Goal: Task Accomplishment & Management: Manage account settings

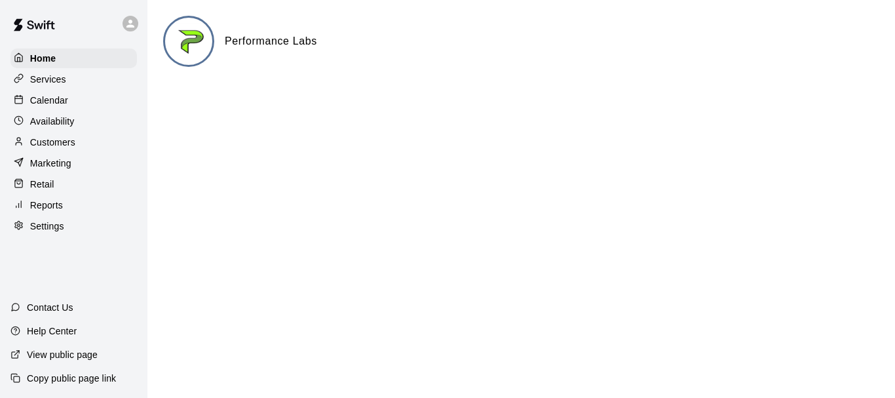
click at [58, 105] on p "Calendar" at bounding box center [49, 100] width 38 height 13
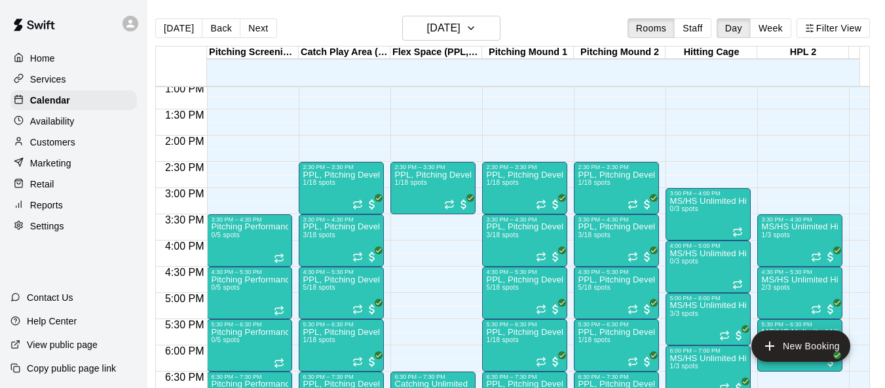
scroll to position [690, 0]
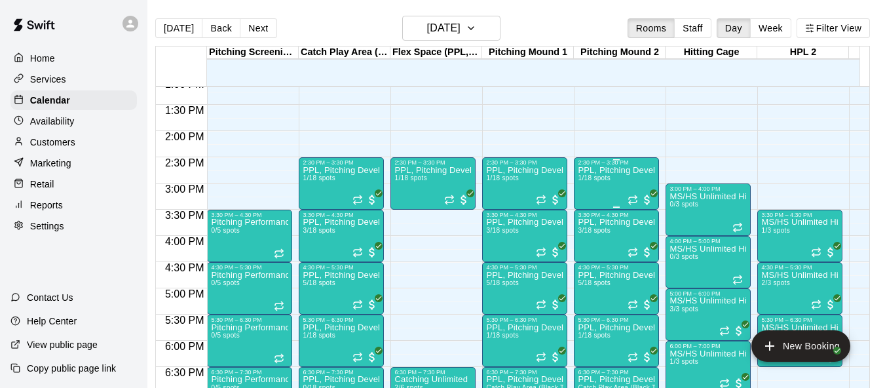
click at [602, 190] on div "PPL, Pitching Development Session 1/18 spots" at bounding box center [616, 360] width 77 height 388
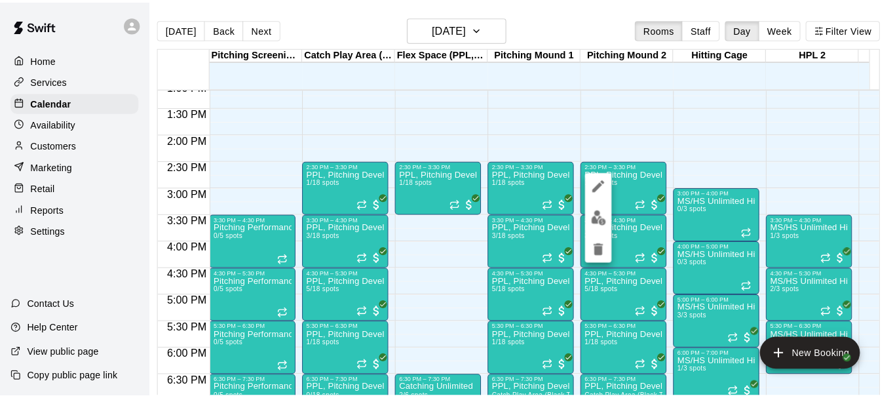
scroll to position [0, 6]
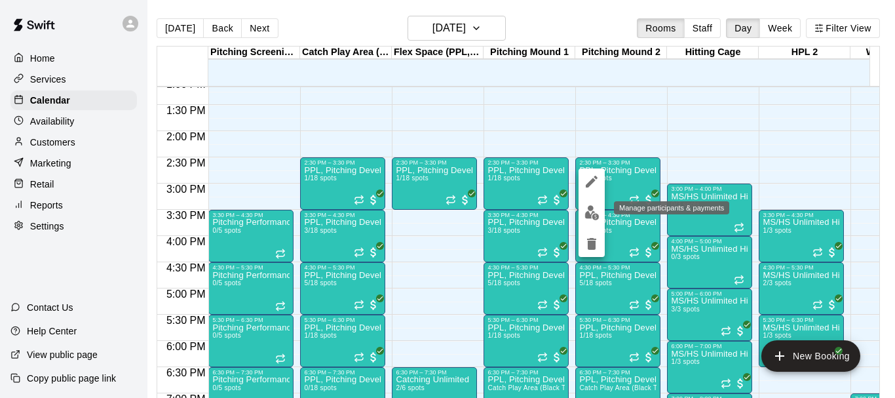
click at [587, 212] on img "edit" at bounding box center [591, 212] width 15 height 15
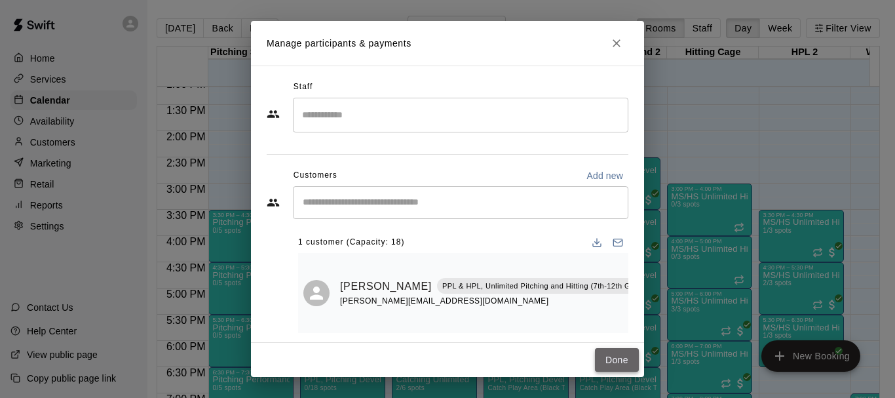
click at [618, 357] on button "Done" at bounding box center [617, 360] width 44 height 24
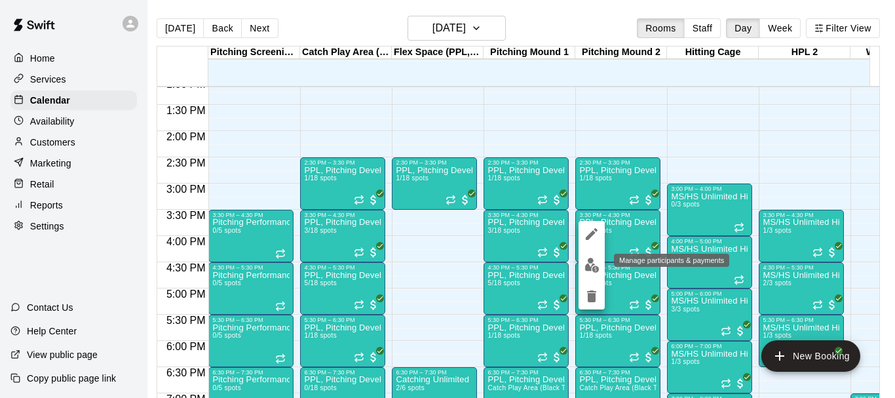
click at [594, 269] on img "edit" at bounding box center [591, 264] width 15 height 15
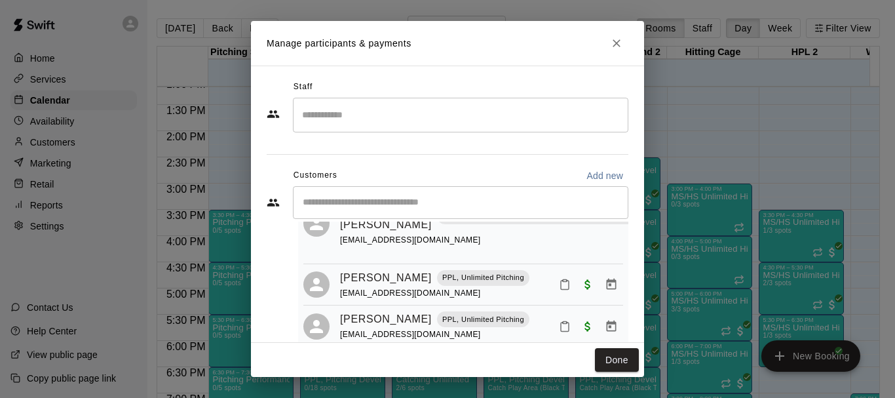
scroll to position [83, 0]
click at [624, 363] on button "Done" at bounding box center [617, 360] width 44 height 24
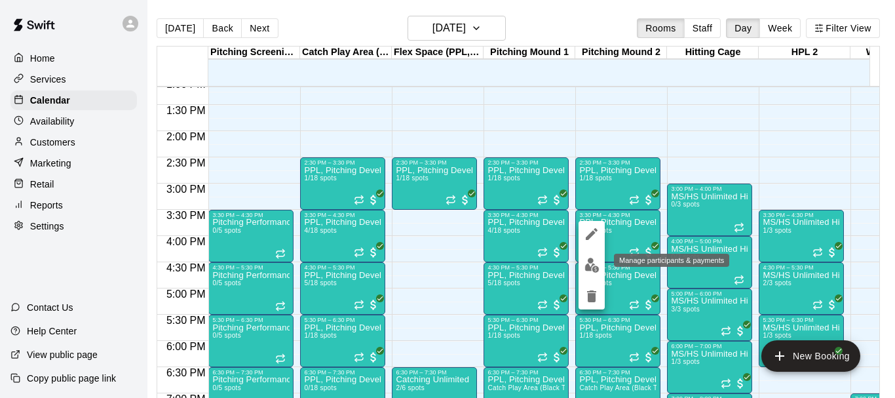
click at [591, 266] on img "edit" at bounding box center [591, 264] width 15 height 15
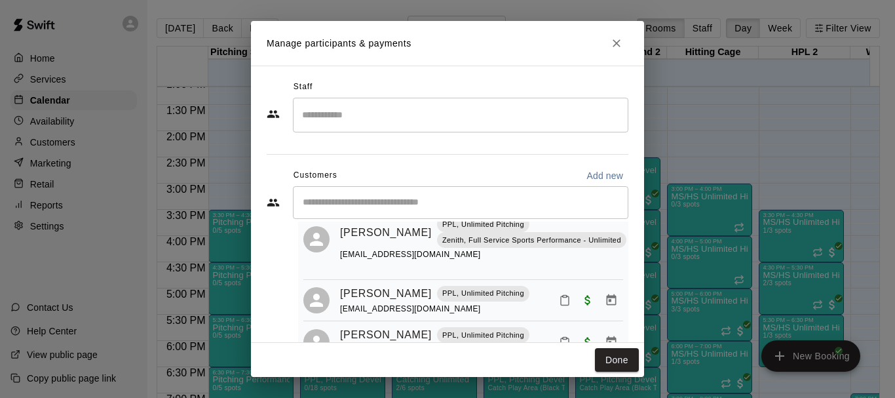
scroll to position [164, 0]
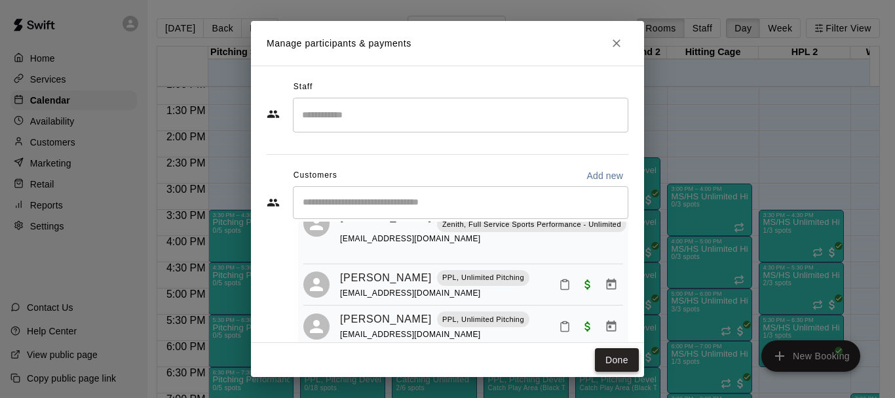
click at [607, 357] on button "Done" at bounding box center [617, 360] width 44 height 24
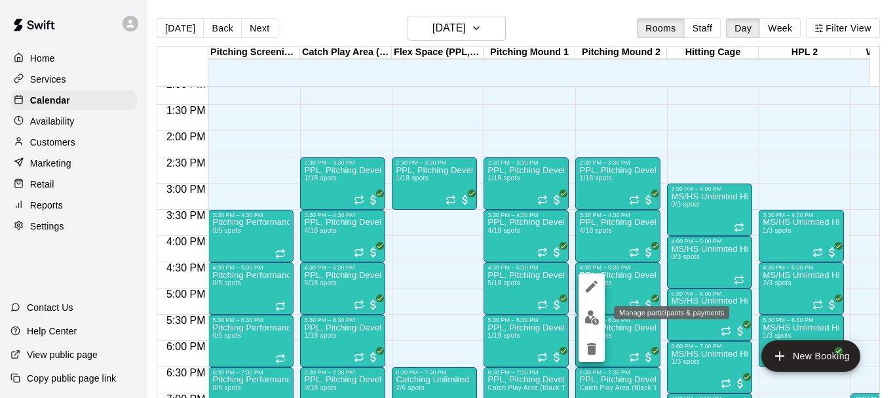
click at [593, 313] on img "edit" at bounding box center [591, 317] width 15 height 15
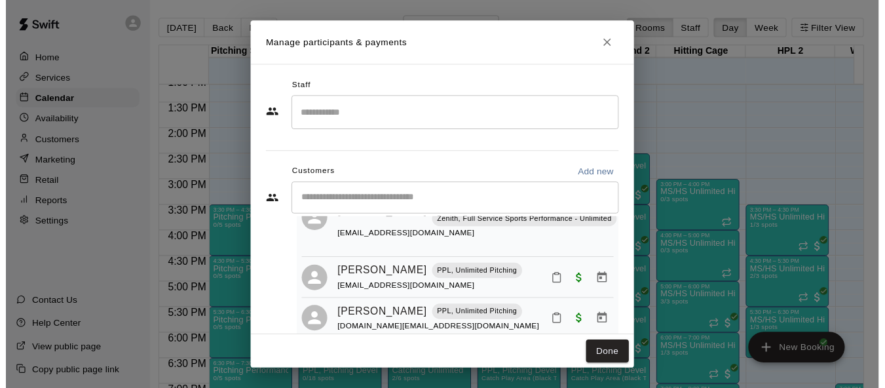
scroll to position [224, 0]
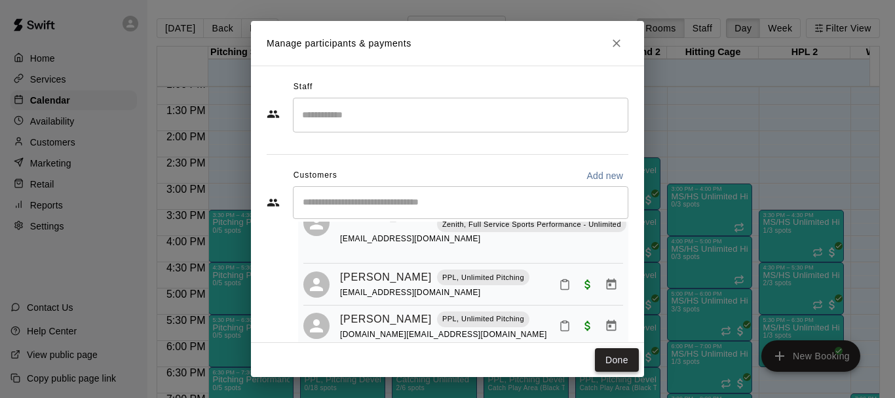
click at [622, 351] on button "Done" at bounding box center [617, 360] width 44 height 24
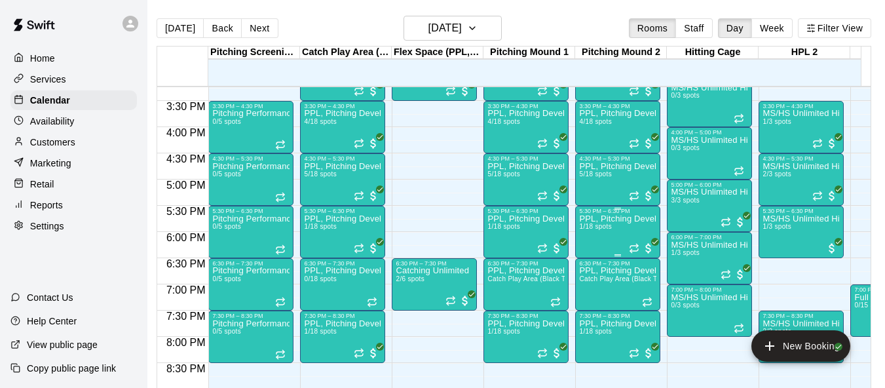
scroll to position [821, 0]
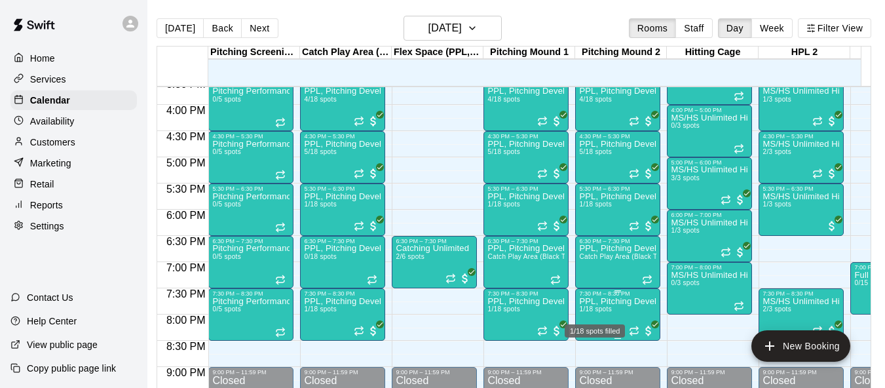
click at [590, 312] on span "1/18 spots" at bounding box center [595, 308] width 32 height 7
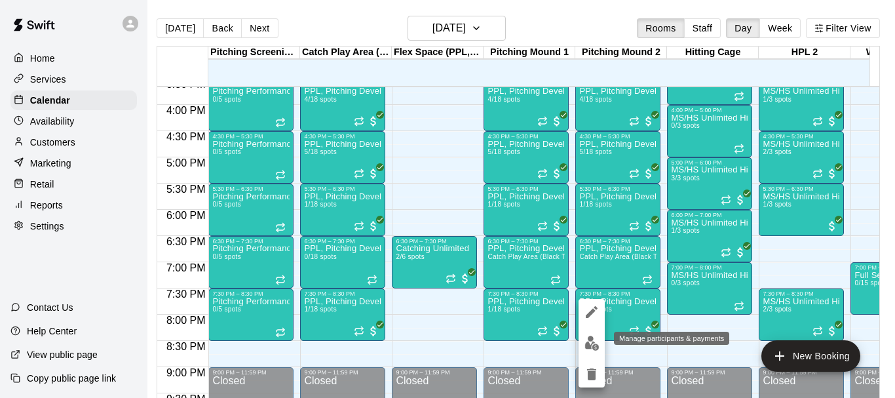
click at [592, 336] on img "edit" at bounding box center [591, 342] width 15 height 15
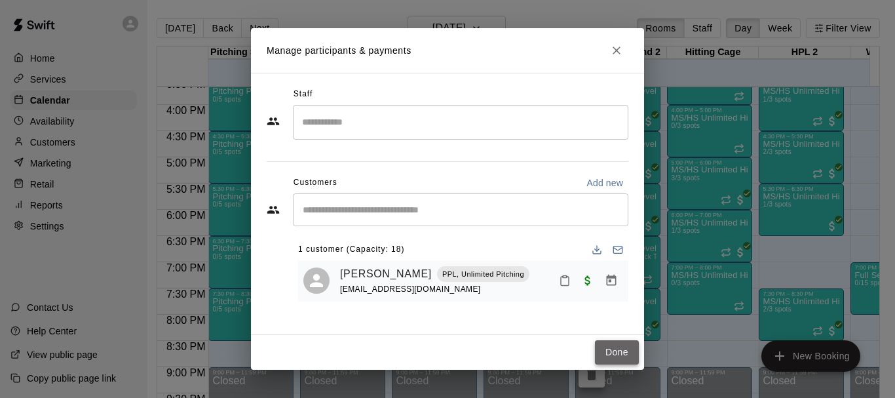
click at [612, 354] on button "Done" at bounding box center [617, 352] width 44 height 24
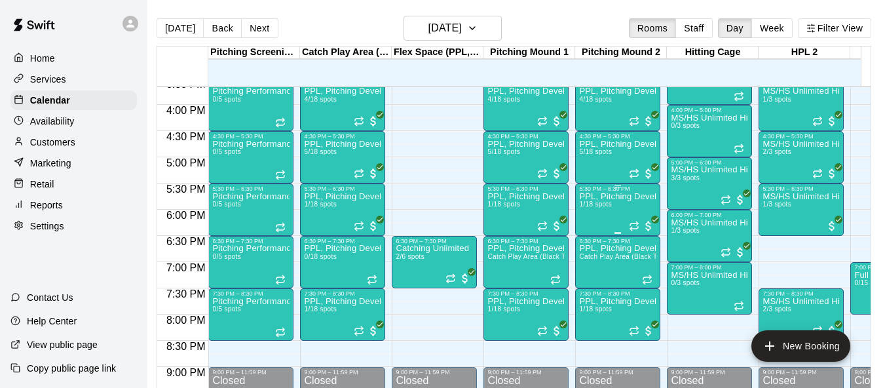
click at [597, 217] on div "PPL, Pitching Development Session 1/18 spots" at bounding box center [617, 386] width 77 height 388
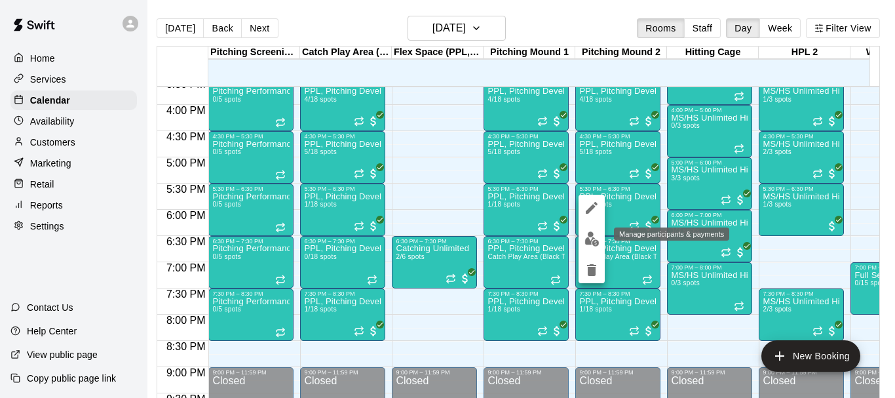
click at [592, 239] on img "edit" at bounding box center [591, 238] width 15 height 15
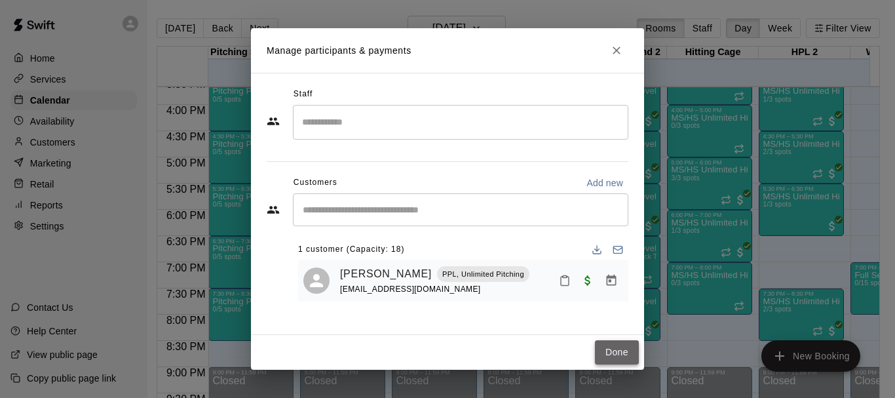
click at [610, 356] on button "Done" at bounding box center [617, 352] width 44 height 24
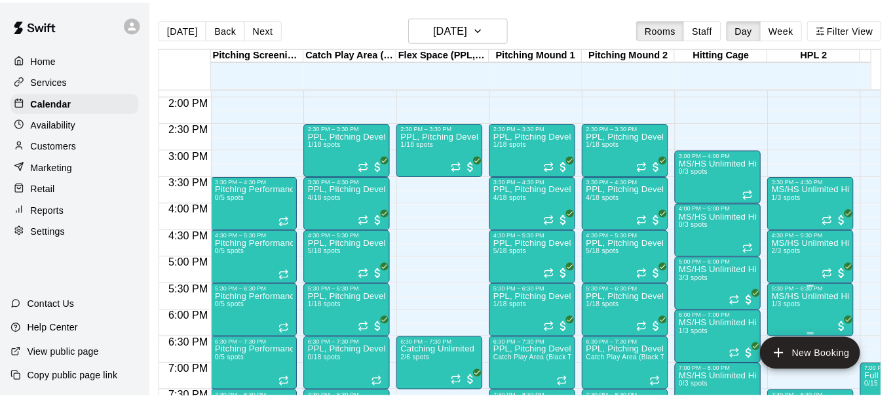
scroll to position [690, 0]
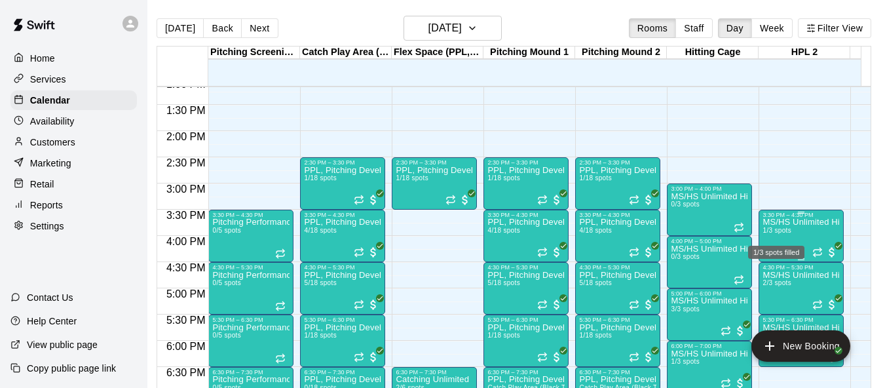
click at [776, 234] on span "1/3 spots" at bounding box center [776, 230] width 29 height 7
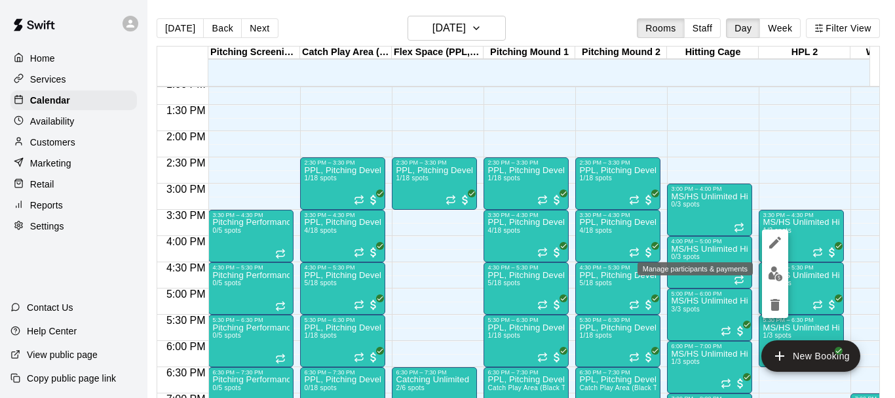
click at [772, 273] on img "edit" at bounding box center [775, 273] width 15 height 15
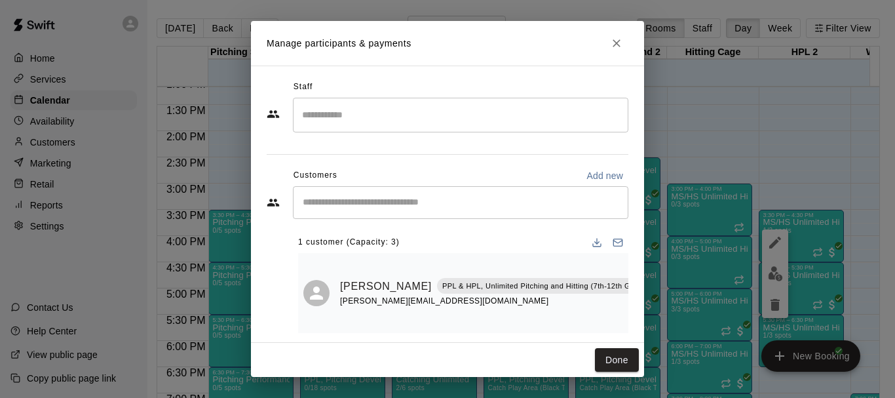
scroll to position [12, 0]
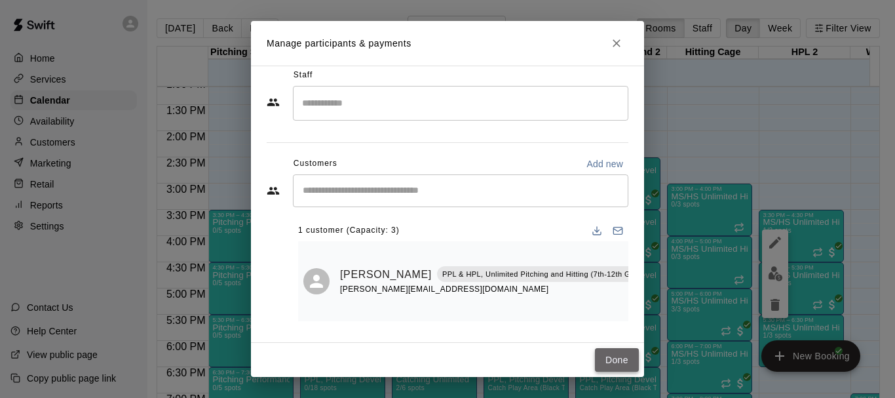
click at [627, 366] on button "Done" at bounding box center [617, 360] width 44 height 24
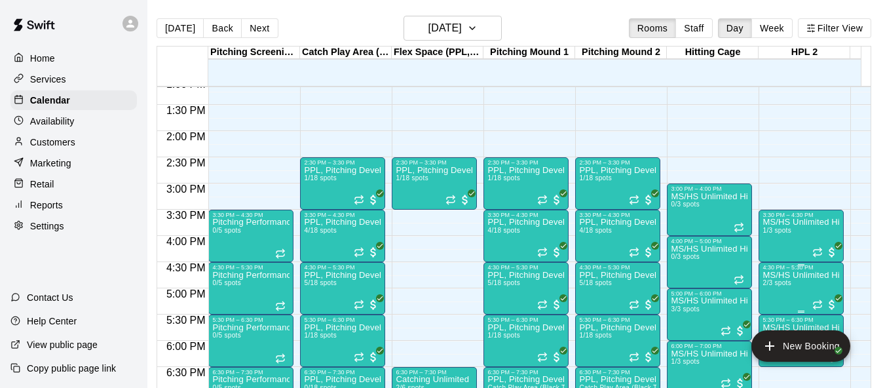
click at [789, 286] on span "2/3 spots" at bounding box center [776, 282] width 29 height 7
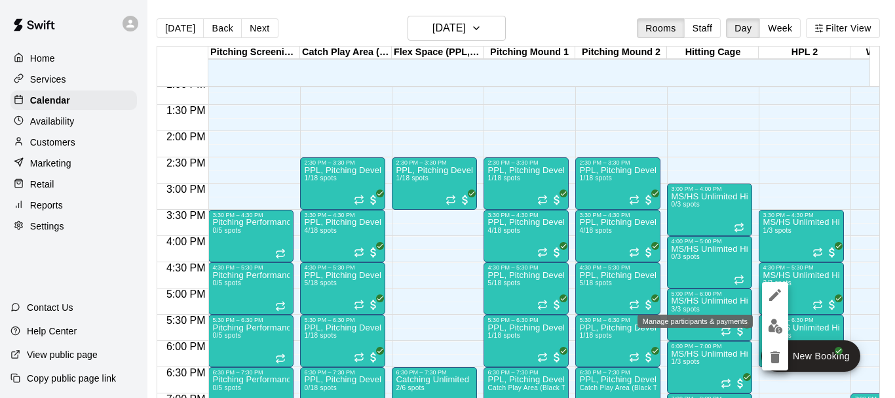
click at [777, 322] on img "edit" at bounding box center [775, 325] width 15 height 15
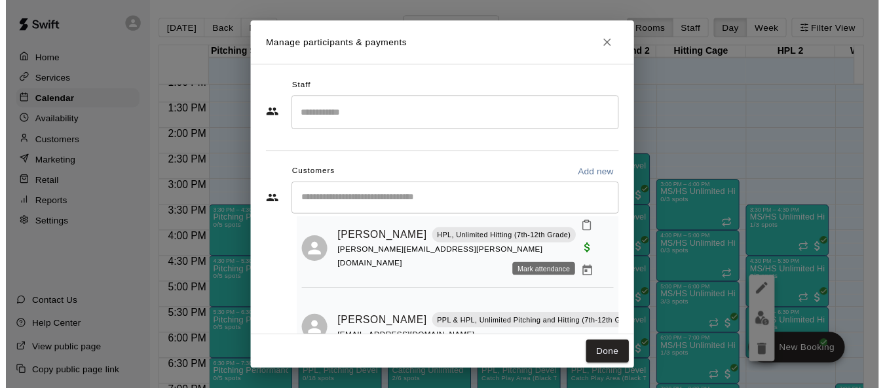
scroll to position [56, 0]
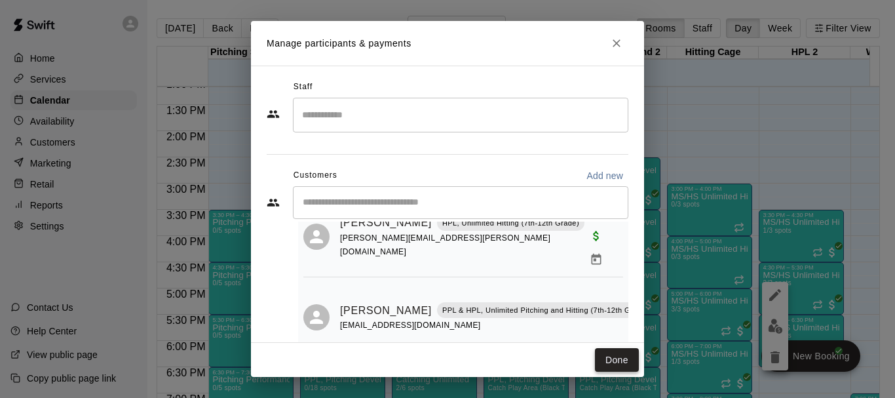
click at [611, 365] on button "Done" at bounding box center [617, 360] width 44 height 24
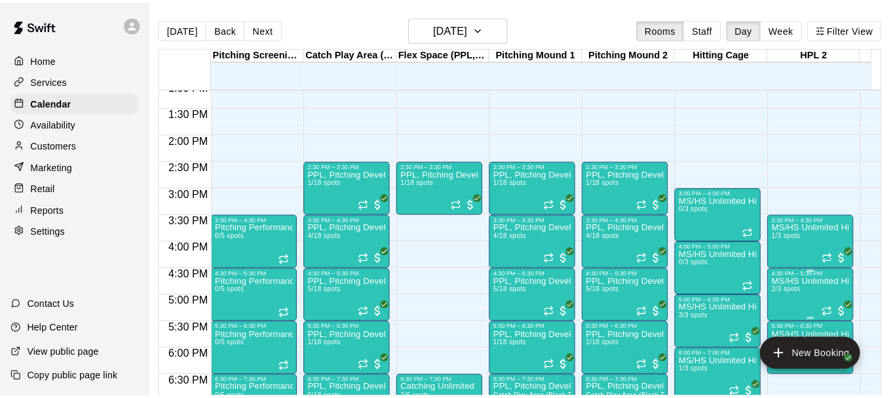
scroll to position [755, 0]
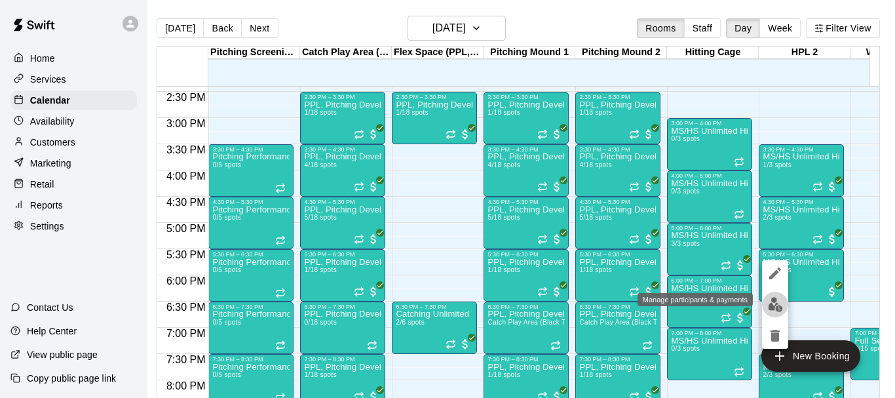
click at [778, 304] on img "edit" at bounding box center [775, 304] width 15 height 15
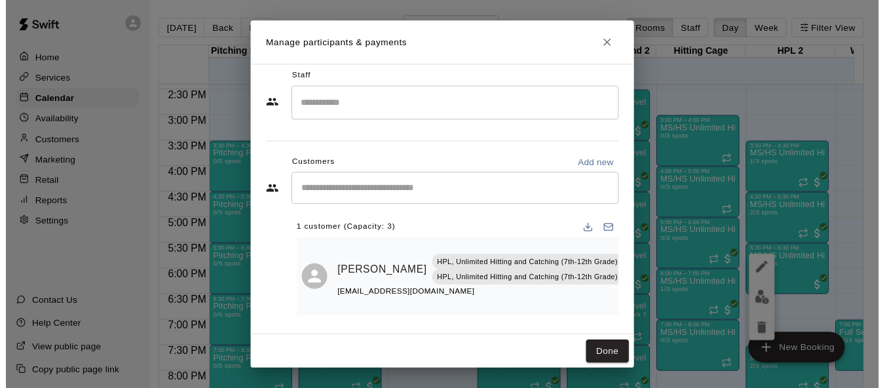
scroll to position [12, 0]
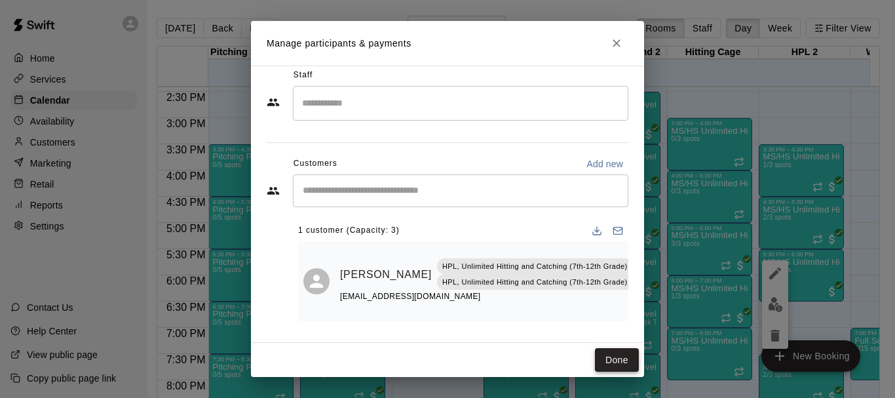
click at [612, 362] on button "Done" at bounding box center [617, 360] width 44 height 24
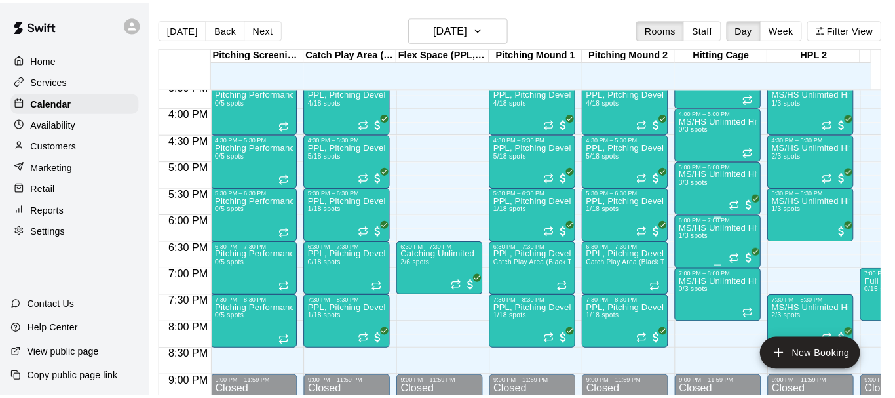
scroll to position [755, 0]
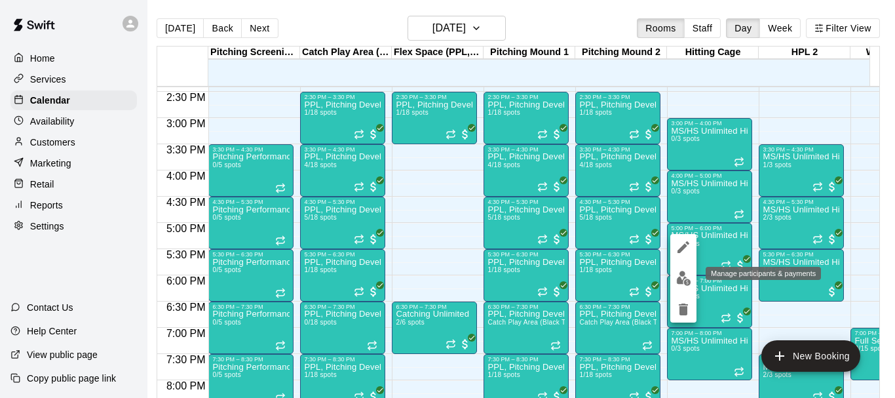
click at [691, 278] on button "edit" at bounding box center [683, 278] width 26 height 26
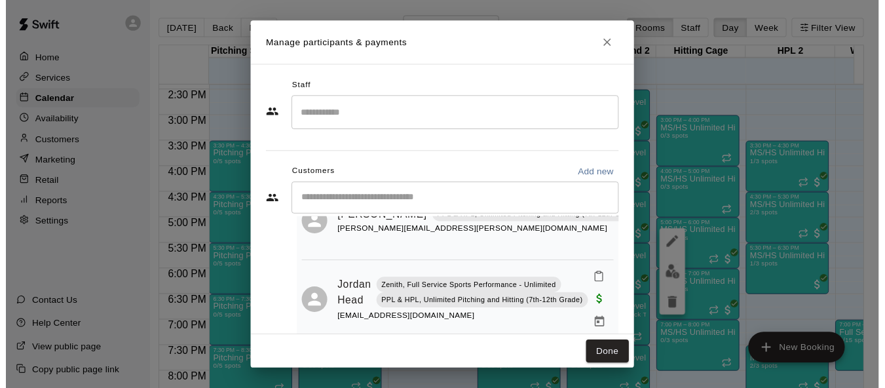
scroll to position [157, 0]
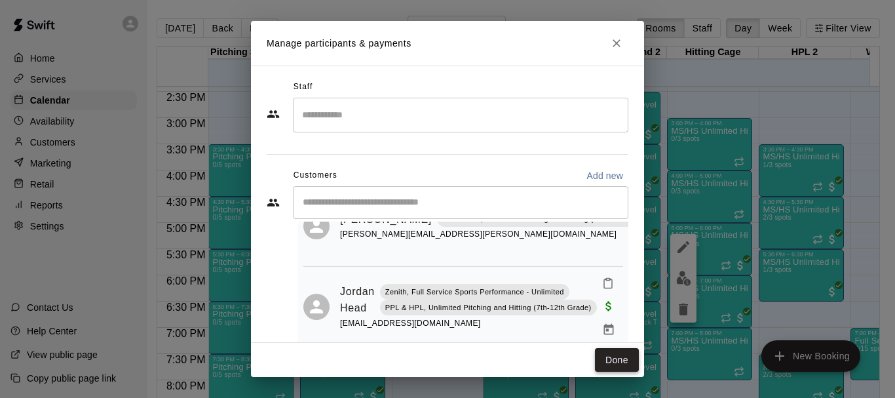
click at [622, 359] on button "Done" at bounding box center [617, 360] width 44 height 24
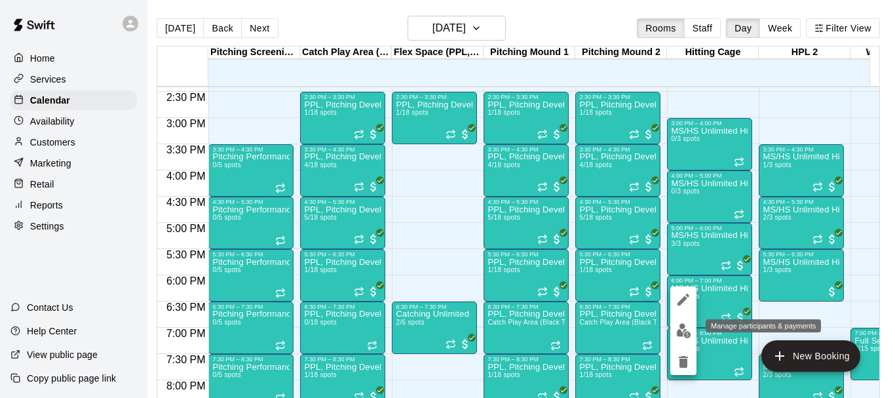
click at [682, 329] on img "edit" at bounding box center [683, 330] width 15 height 15
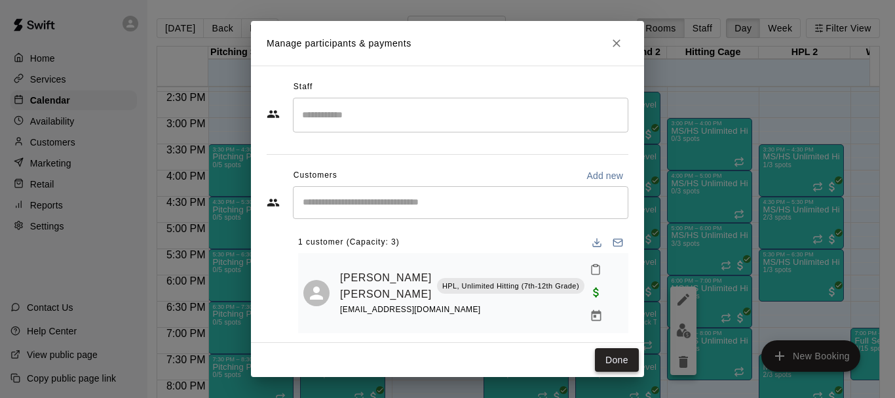
click at [618, 356] on button "Done" at bounding box center [617, 360] width 44 height 24
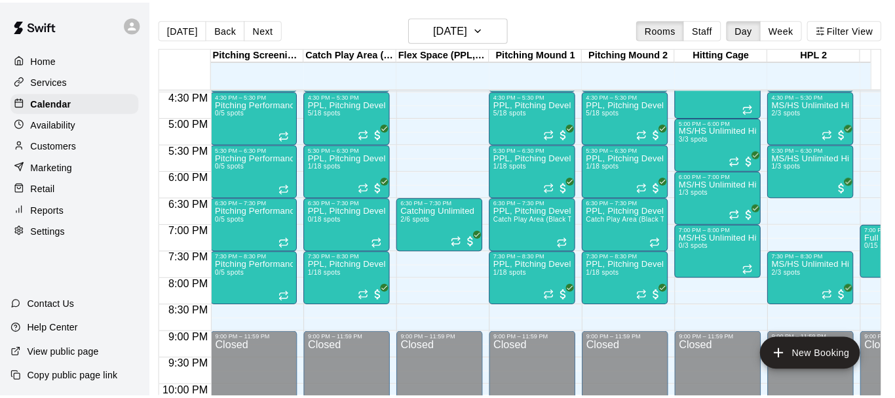
scroll to position [886, 0]
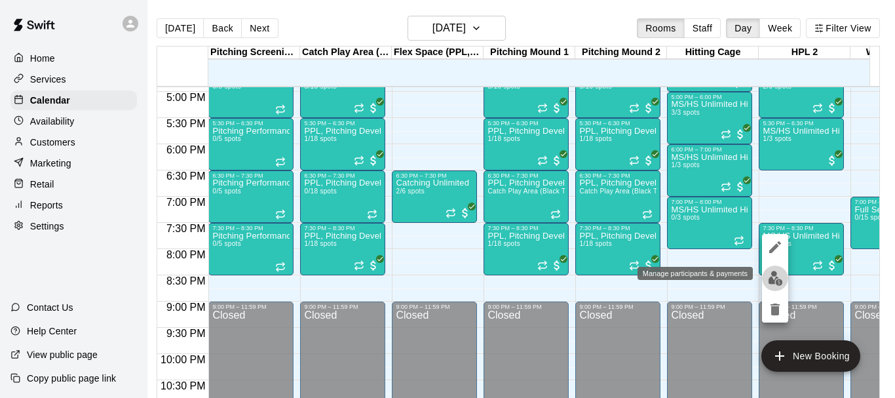
click at [772, 276] on img "edit" at bounding box center [775, 278] width 15 height 15
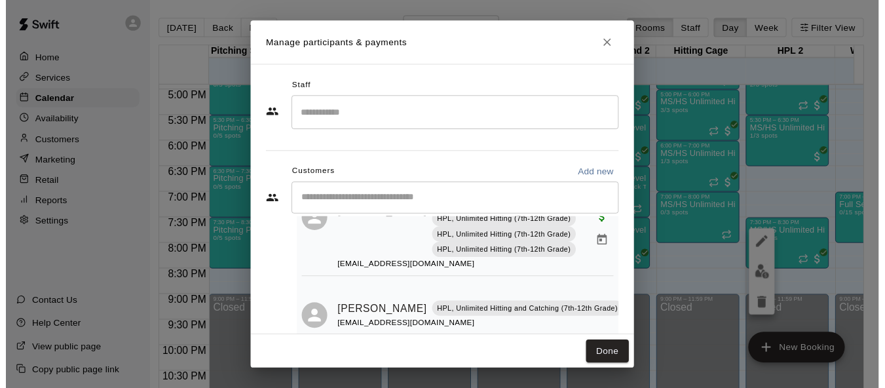
scroll to position [111, 0]
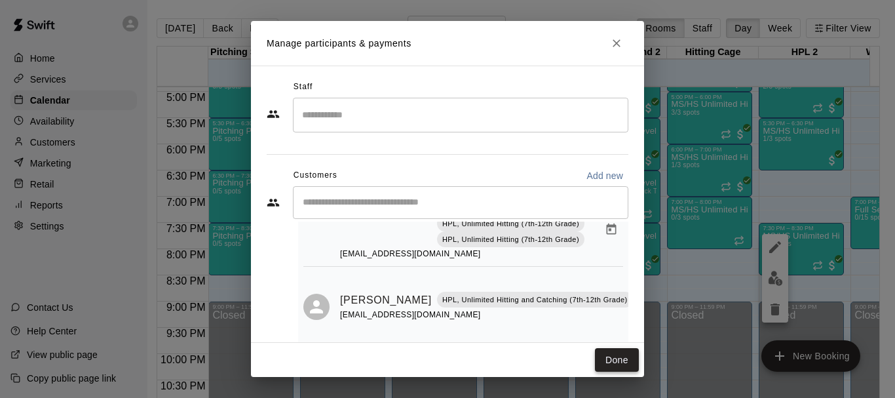
click at [611, 359] on button "Done" at bounding box center [617, 360] width 44 height 24
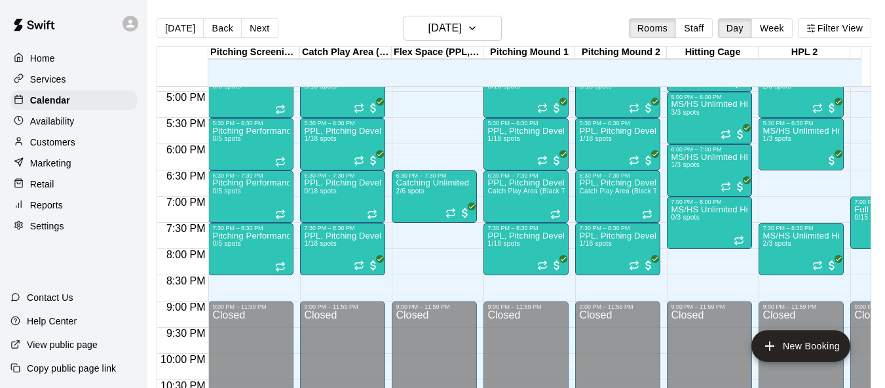
scroll to position [0, 16]
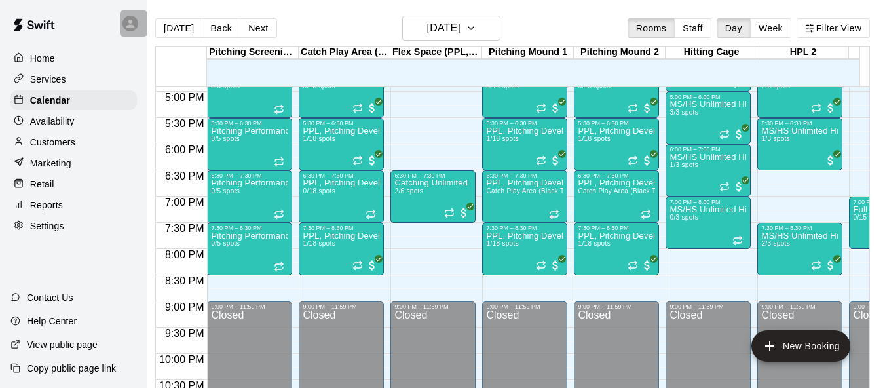
click at [131, 24] on icon at bounding box center [130, 24] width 12 height 12
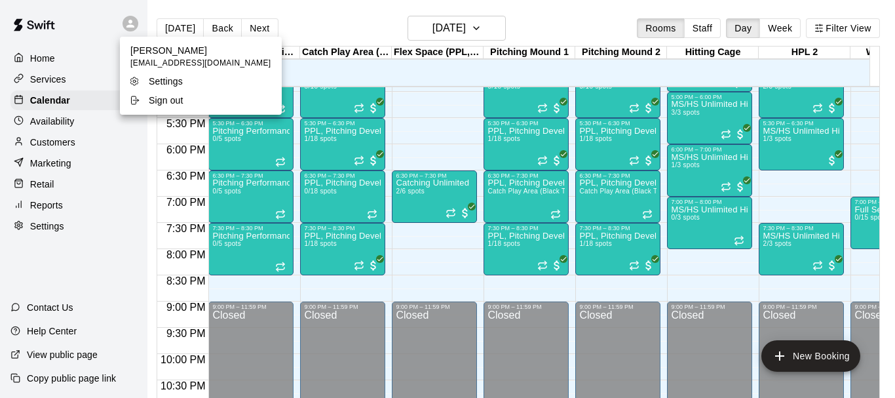
click at [131, 24] on div at bounding box center [447, 199] width 895 height 398
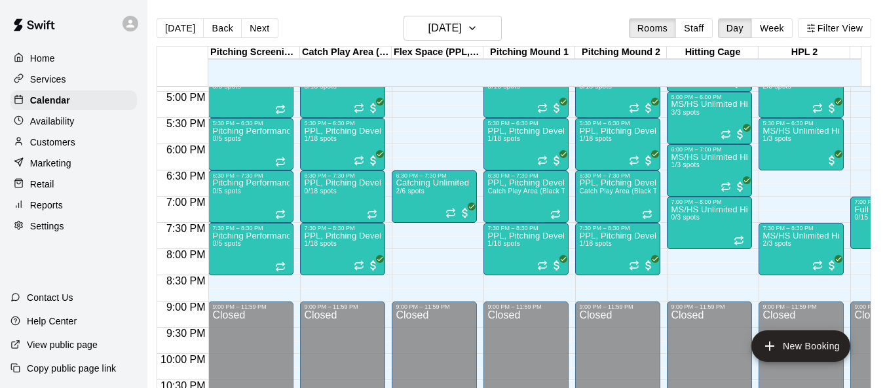
click at [28, 27] on img at bounding box center [34, 24] width 68 height 39
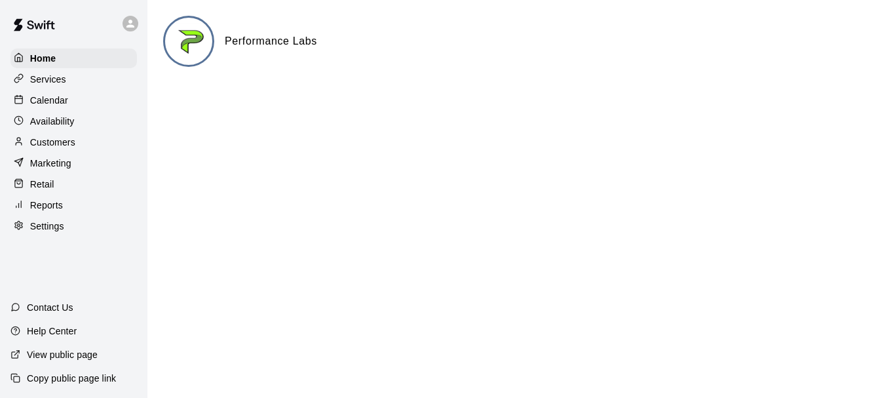
click at [60, 101] on p "Calendar" at bounding box center [49, 100] width 38 height 13
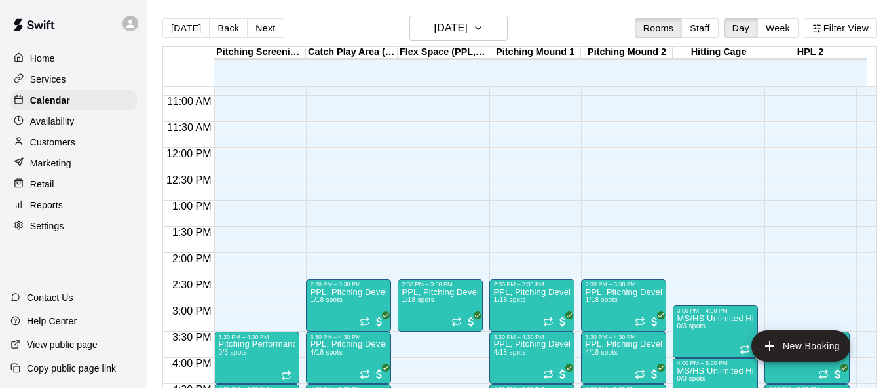
scroll to position [550, 0]
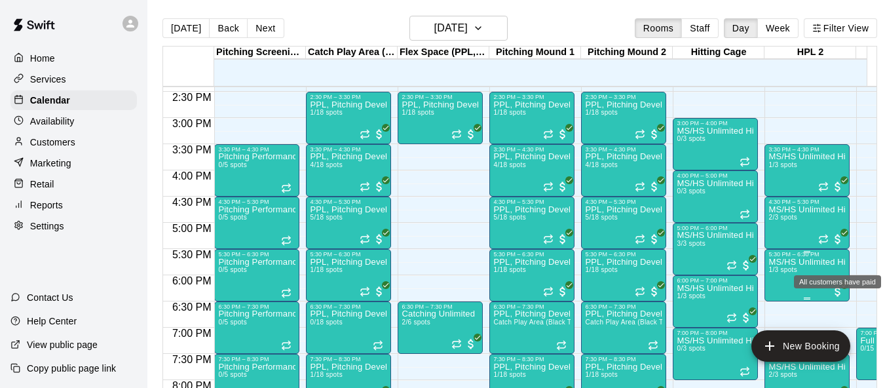
scroll to position [821, 0]
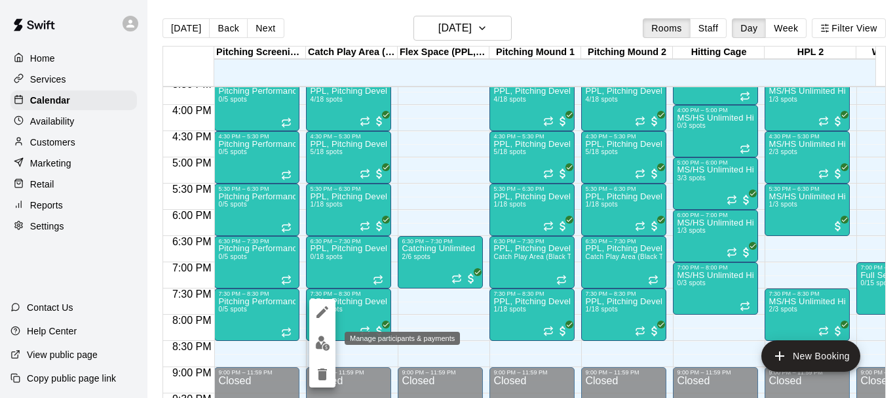
click at [326, 339] on img "edit" at bounding box center [322, 342] width 15 height 15
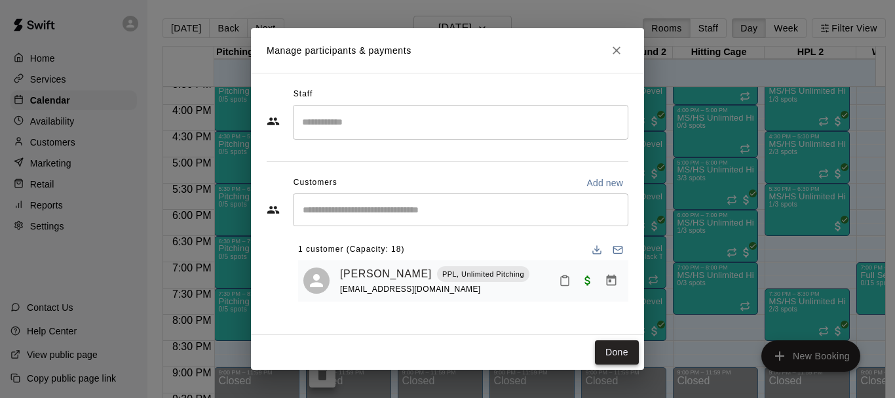
click at [614, 352] on button "Done" at bounding box center [617, 352] width 44 height 24
